Goal: Task Accomplishment & Management: Manage account settings

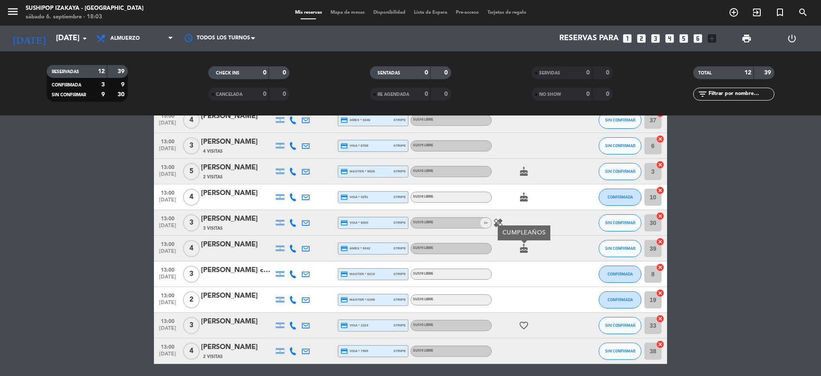
scroll to position [130, 0]
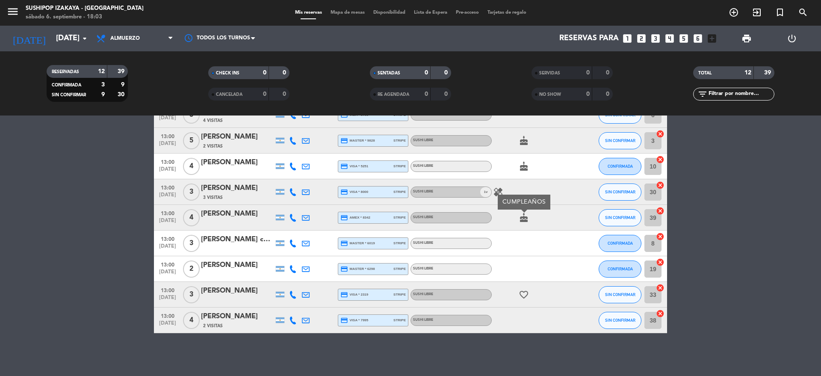
click at [82, 174] on bookings-row "13:00 [DATE] 2 [PERSON_NAME] credit_card visa * 7903 stripe SUSHI LIBRE favorit…" at bounding box center [410, 179] width 821 height 308
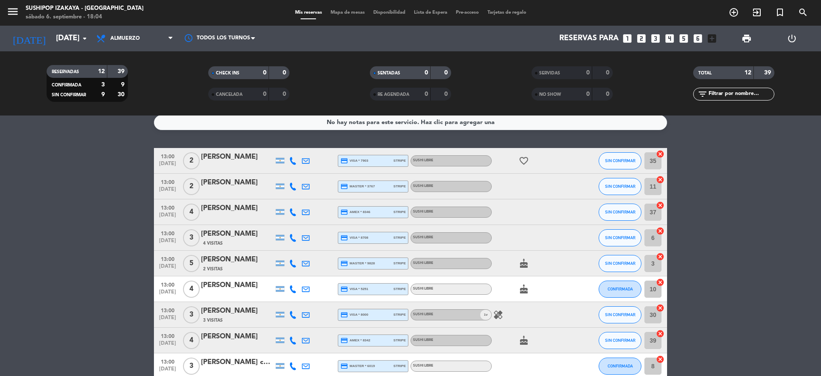
scroll to position [0, 0]
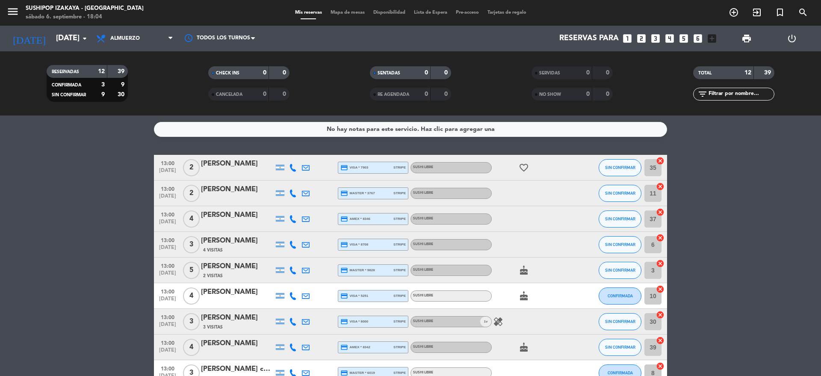
click at [146, 50] on div "Todos los servicios Almuerzo Cena Almuerzo Todos los servicios Almuerzo Cena" at bounding box center [134, 39] width 85 height 26
click at [146, 39] on span "Almuerzo" at bounding box center [134, 38] width 85 height 19
click at [139, 96] on div "menu Sushipop Izakaya - [GEOGRAPHIC_DATA] [DATE] 6. septiembre - 18:04 Mis rese…" at bounding box center [410, 57] width 821 height 115
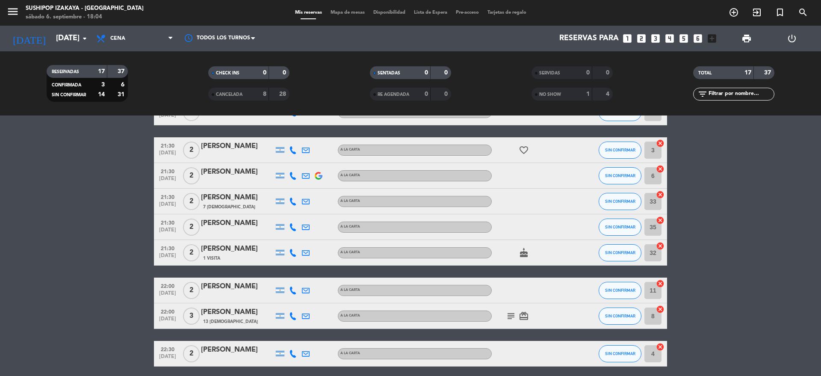
scroll to position [318, 0]
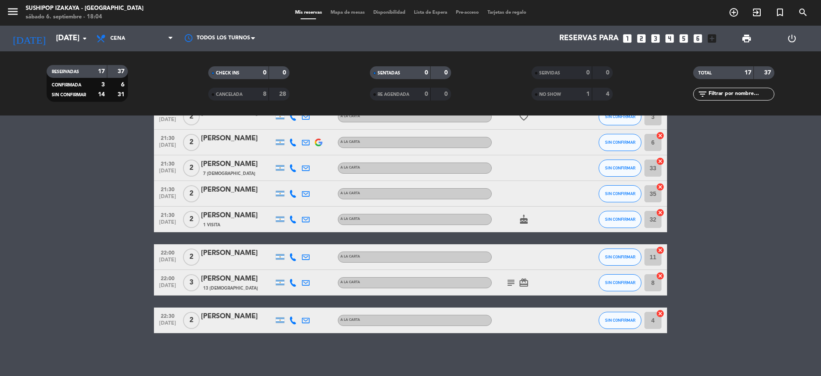
click at [508, 284] on icon "subject" at bounding box center [511, 282] width 10 height 10
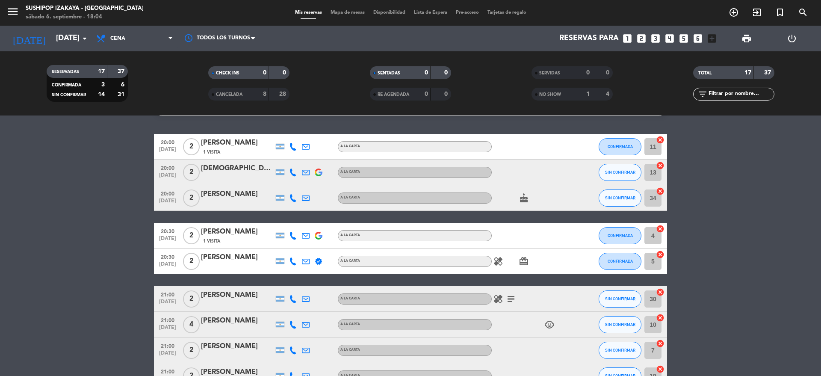
scroll to position [0, 0]
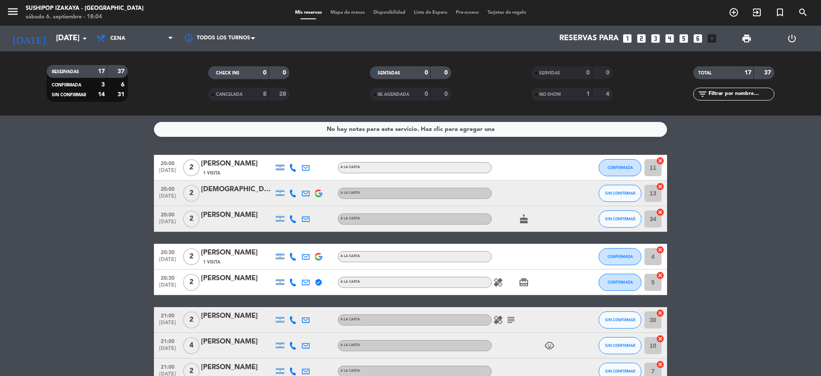
click at [510, 322] on icon "subject" at bounding box center [511, 320] width 10 height 10
click at [498, 318] on icon "healing" at bounding box center [498, 320] width 10 height 10
click at [497, 280] on icon "healing" at bounding box center [498, 282] width 10 height 10
click at [124, 40] on span "Cena" at bounding box center [117, 38] width 15 height 6
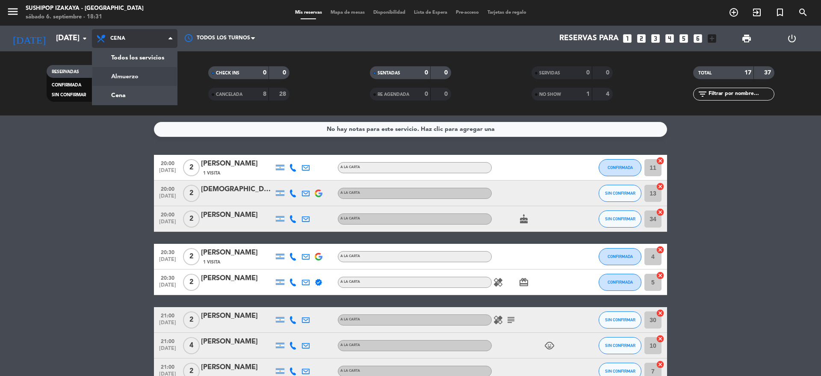
click at [135, 77] on div "menu Sushipop Izakaya - [GEOGRAPHIC_DATA] [DATE] 6. septiembre - 18:31 Mis rese…" at bounding box center [410, 57] width 821 height 115
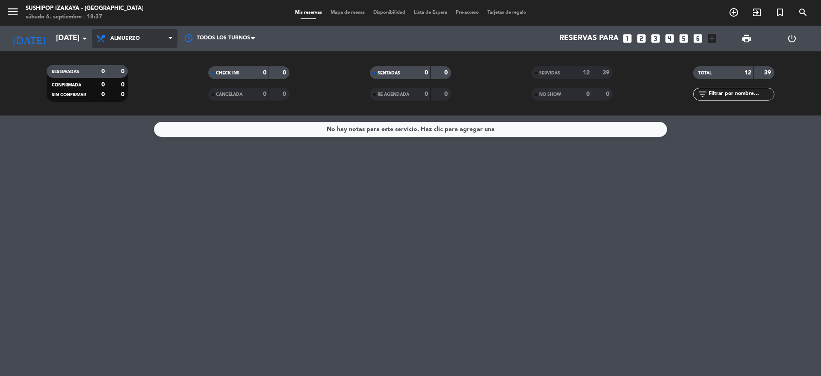
click at [142, 41] on span "Almuerzo" at bounding box center [134, 38] width 85 height 19
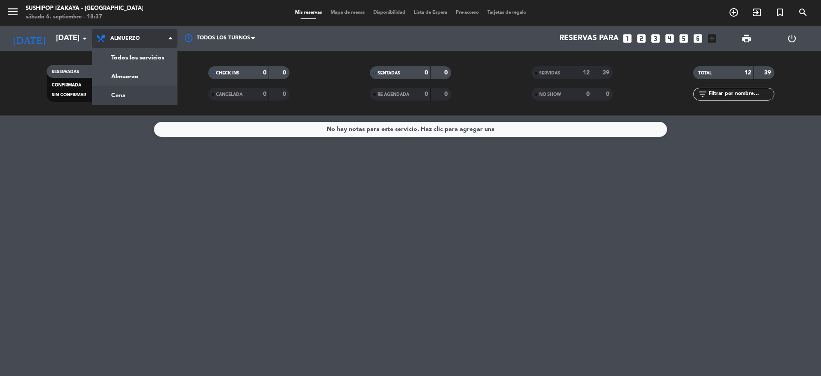
click at [138, 88] on div "menu Sushipop Izakaya - [GEOGRAPHIC_DATA] [DATE] 6. septiembre - 18:37 Mis rese…" at bounding box center [410, 57] width 821 height 115
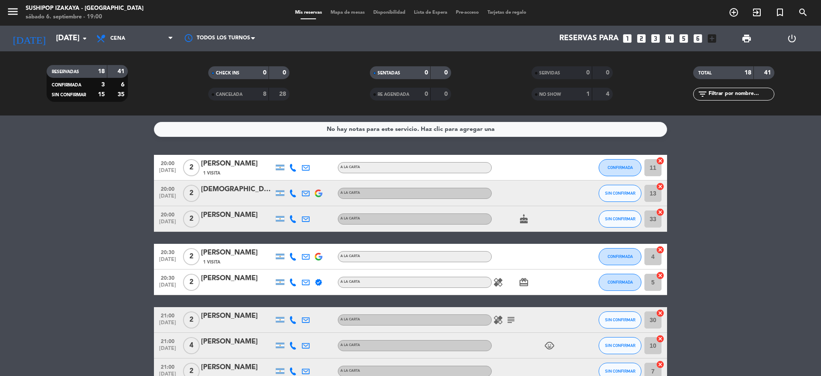
click at [698, 35] on icon "looks_6" at bounding box center [697, 38] width 11 height 11
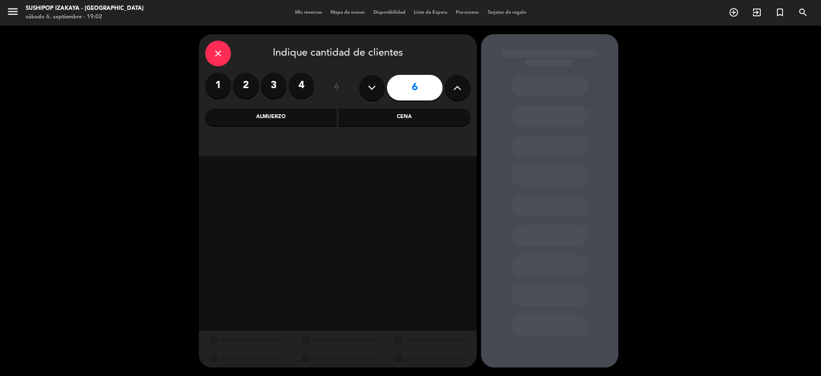
click at [461, 92] on icon at bounding box center [457, 87] width 8 height 13
type input "9"
click at [445, 118] on div "Cena" at bounding box center [405, 117] width 132 height 17
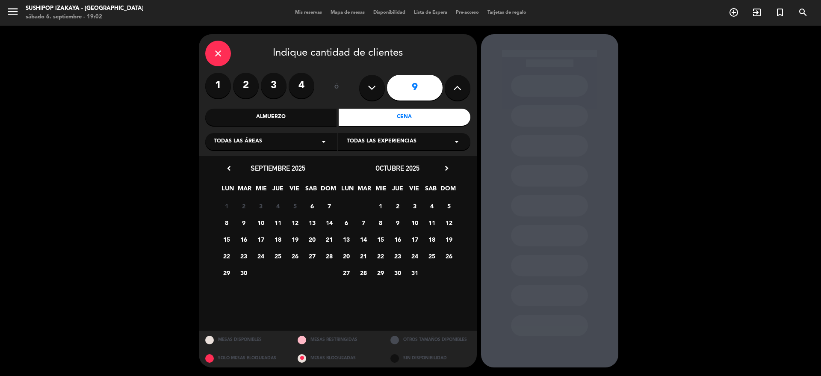
click at [308, 205] on span "6" at bounding box center [312, 206] width 14 height 14
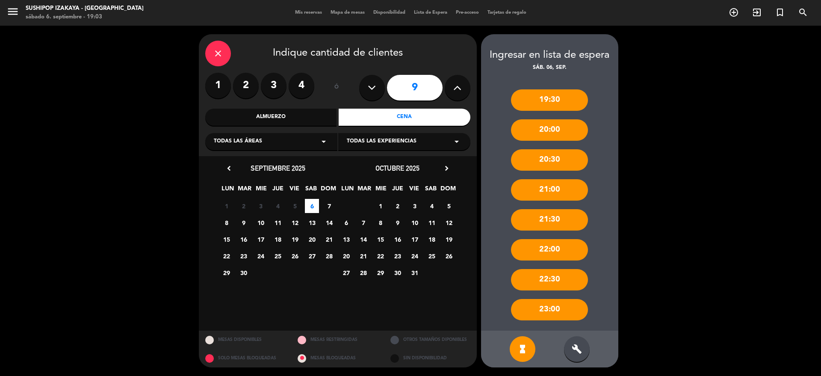
click at [573, 339] on div "build" at bounding box center [577, 349] width 26 height 26
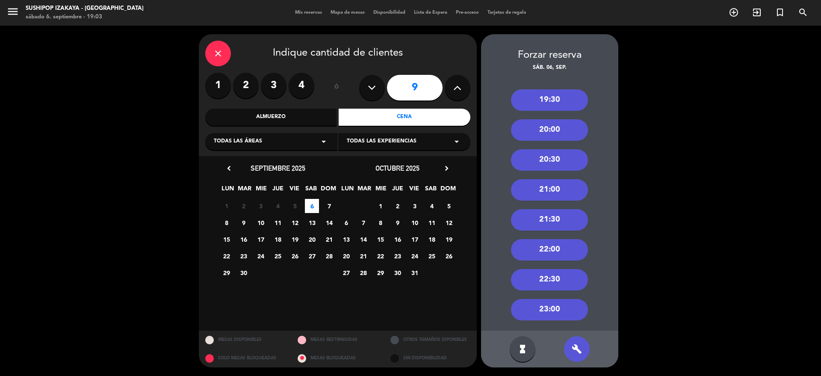
click at [540, 190] on div "21:00" at bounding box center [549, 189] width 77 height 21
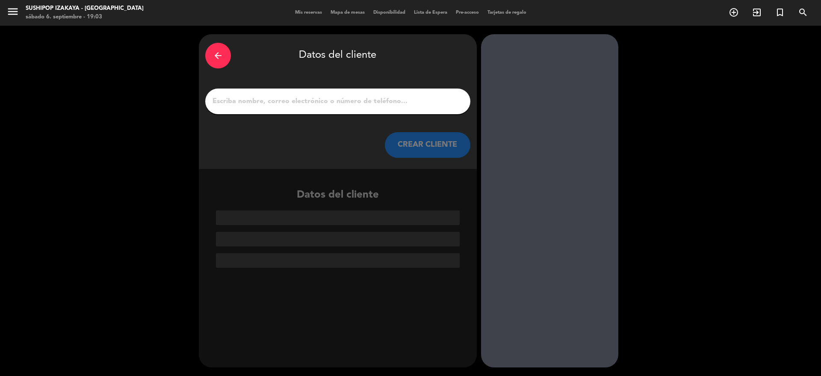
click at [362, 107] on input "1" at bounding box center [338, 101] width 252 height 12
click at [224, 63] on div "arrow_back" at bounding box center [218, 56] width 26 height 26
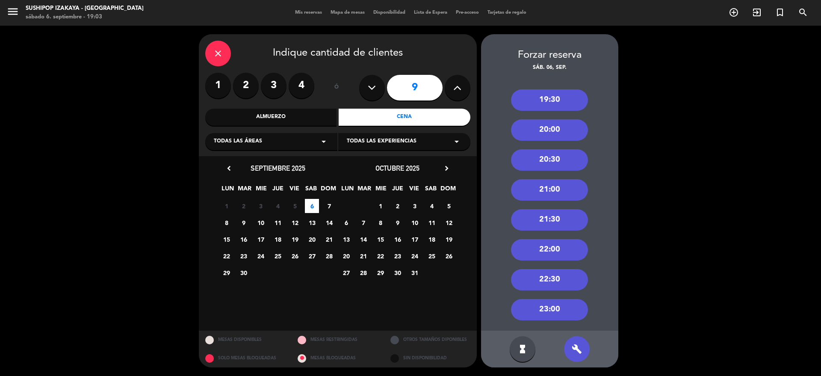
click at [224, 63] on div "close" at bounding box center [218, 54] width 26 height 26
